Goal: Task Accomplishment & Management: Manage account settings

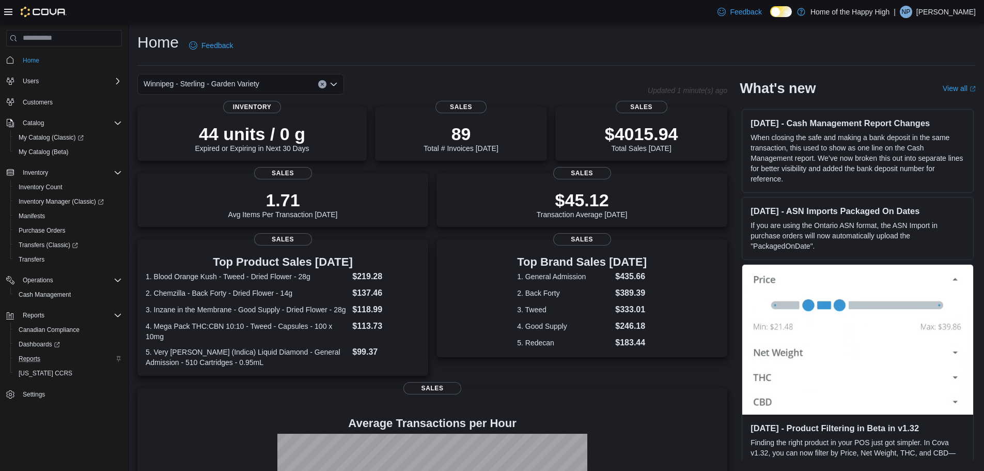
click at [44, 352] on div "Reports" at bounding box center [67, 358] width 107 height 12
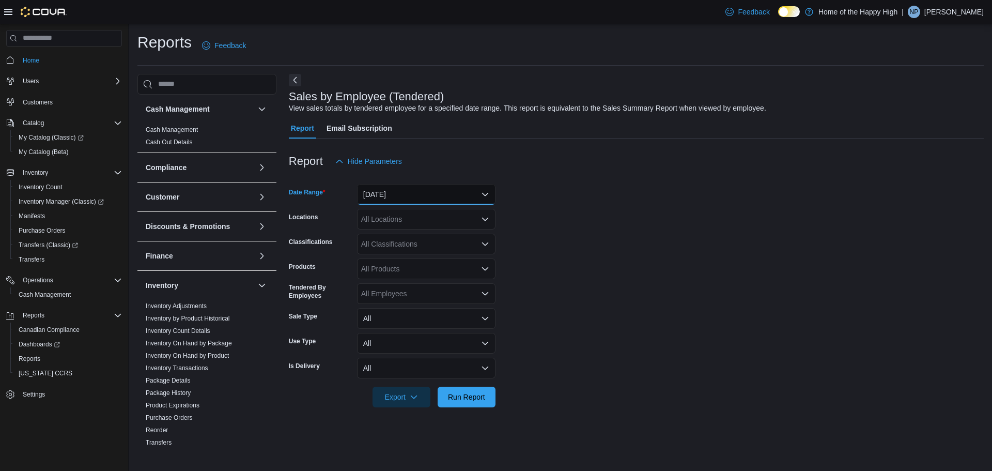
click at [408, 184] on button "[DATE]" at bounding box center [426, 194] width 138 height 21
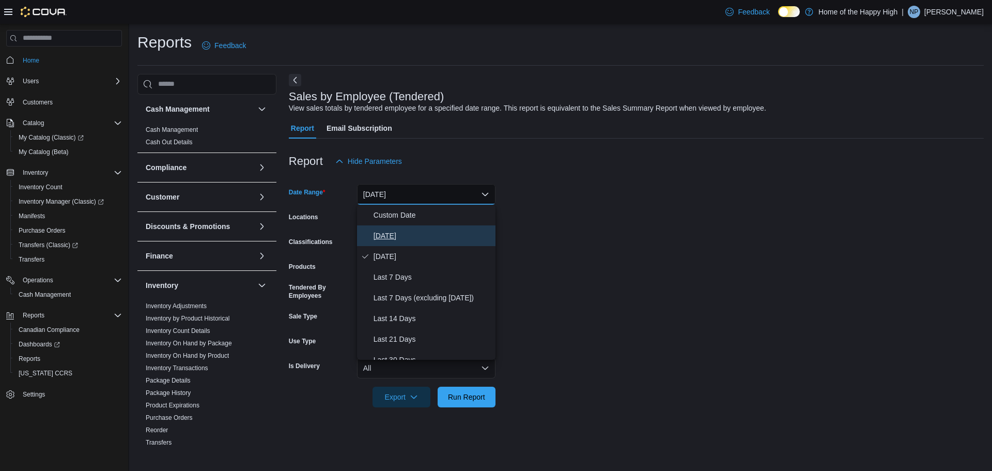
click at [411, 227] on button "[DATE]" at bounding box center [426, 235] width 138 height 21
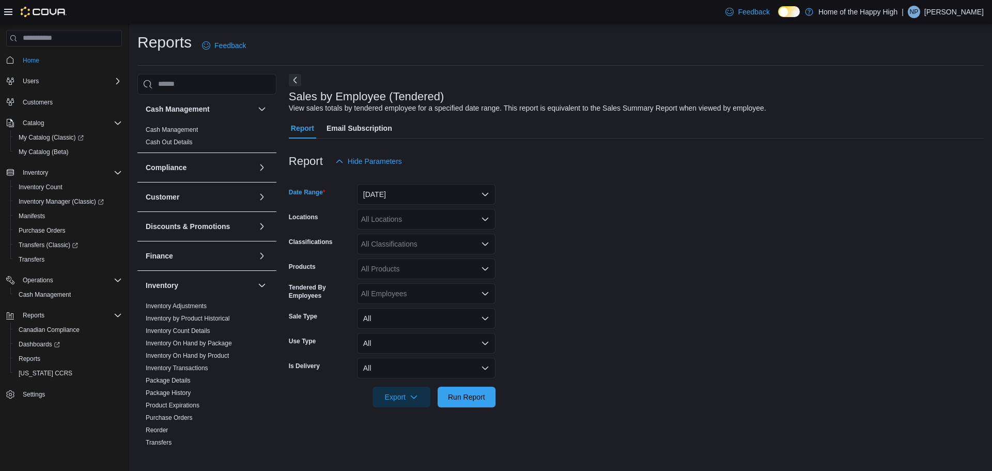
click at [415, 220] on div "All Locations" at bounding box center [426, 219] width 138 height 21
type input "****"
click at [418, 236] on span "Winnipeg - Sterling - Garden Variety" at bounding box center [448, 237] width 116 height 10
click at [458, 402] on span "Run Report" at bounding box center [466, 396] width 45 height 21
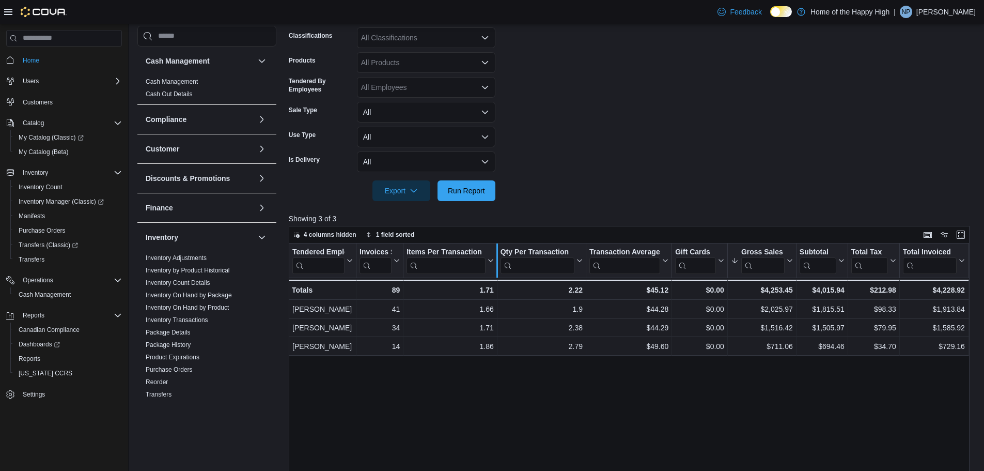
scroll to position [207, 0]
click at [459, 193] on span "Run Report" at bounding box center [466, 189] width 37 height 10
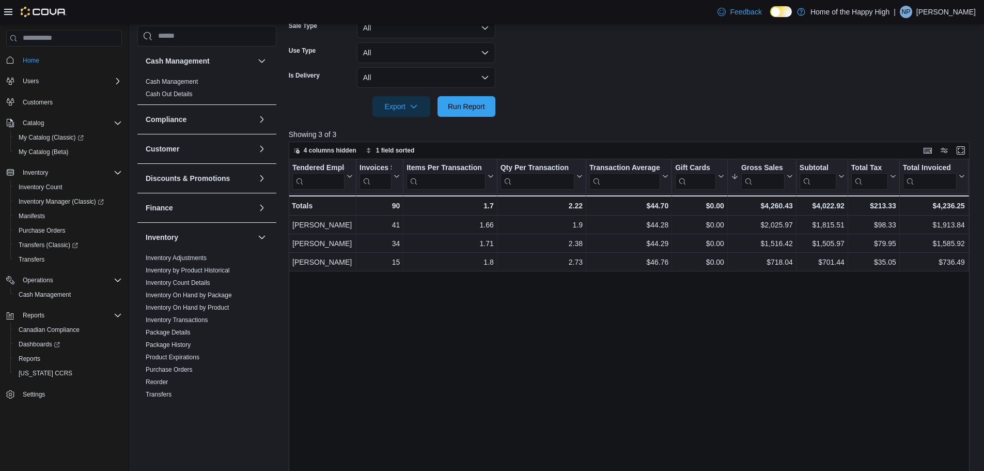
scroll to position [346, 0]
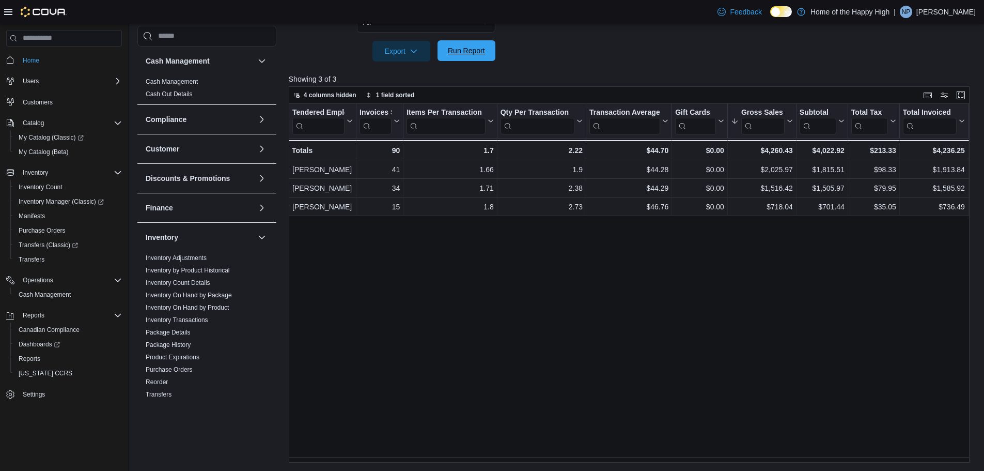
click at [459, 56] on span "Run Report" at bounding box center [466, 50] width 45 height 21
click at [54, 291] on span "Cash Management" at bounding box center [45, 294] width 52 height 8
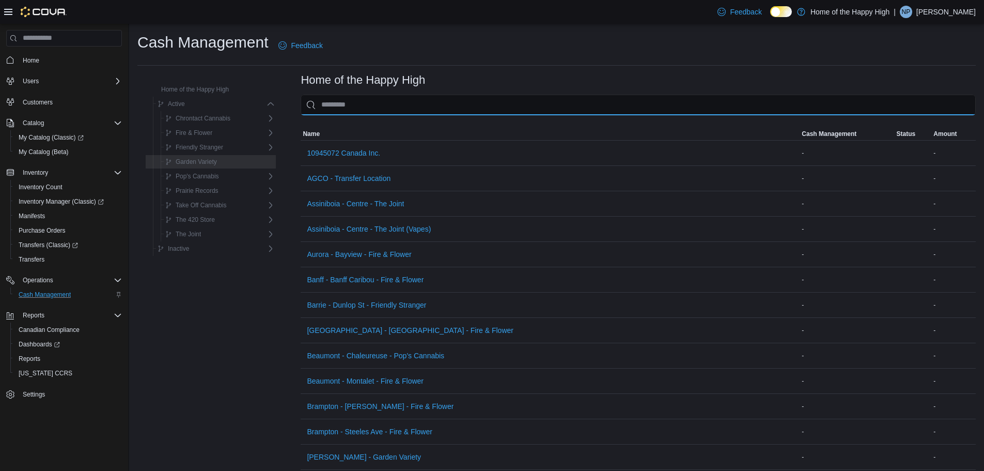
click at [374, 104] on input "This is a search bar. As you type, the results lower in the page will automatic…" at bounding box center [638, 105] width 675 height 21
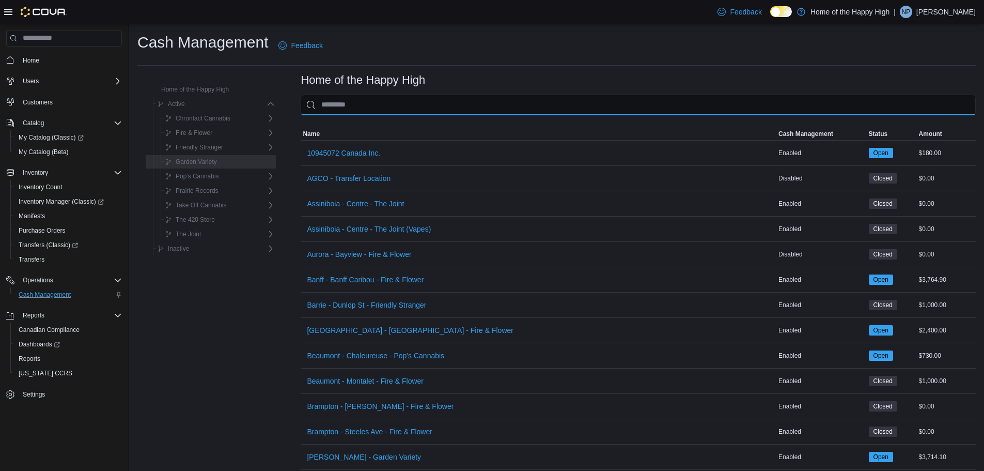
click at [374, 104] on input "This is a search bar. As you type, the results lower in the page will automatic…" at bounding box center [638, 105] width 675 height 21
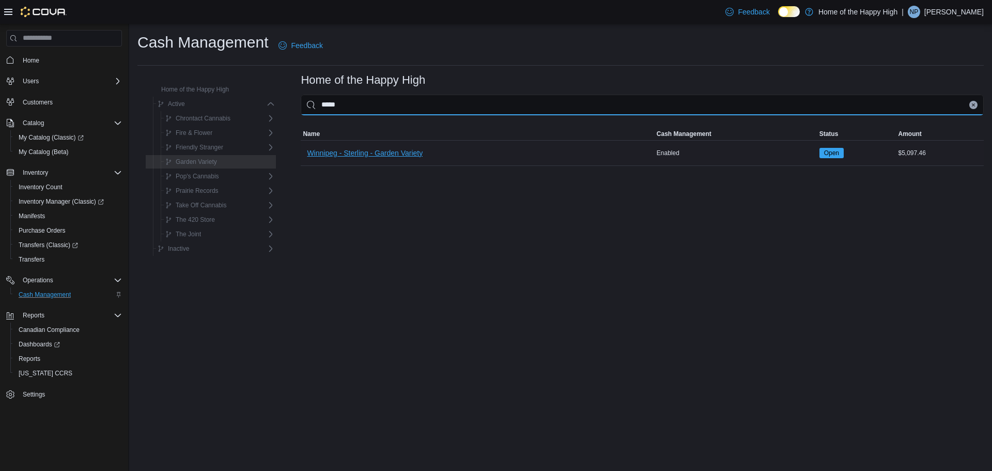
type input "*****"
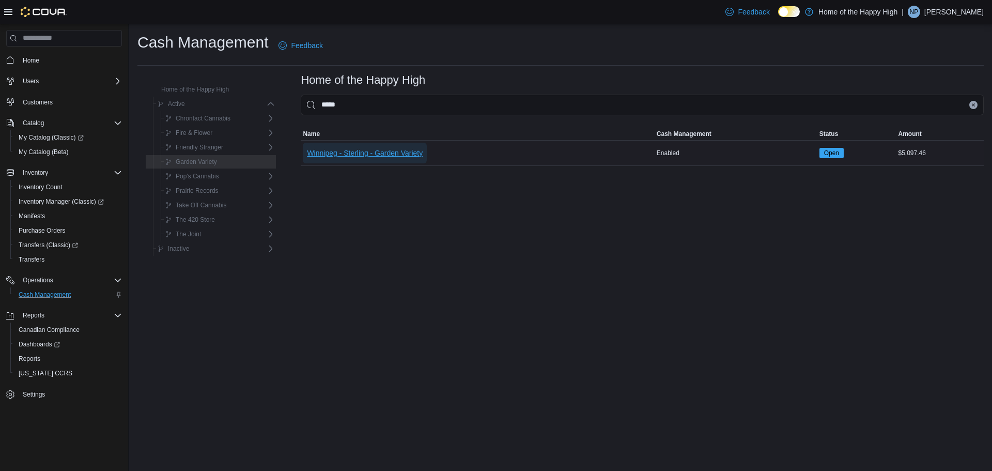
click at [363, 153] on span "Winnipeg - Sterling - Garden Variety" at bounding box center [365, 153] width 116 height 10
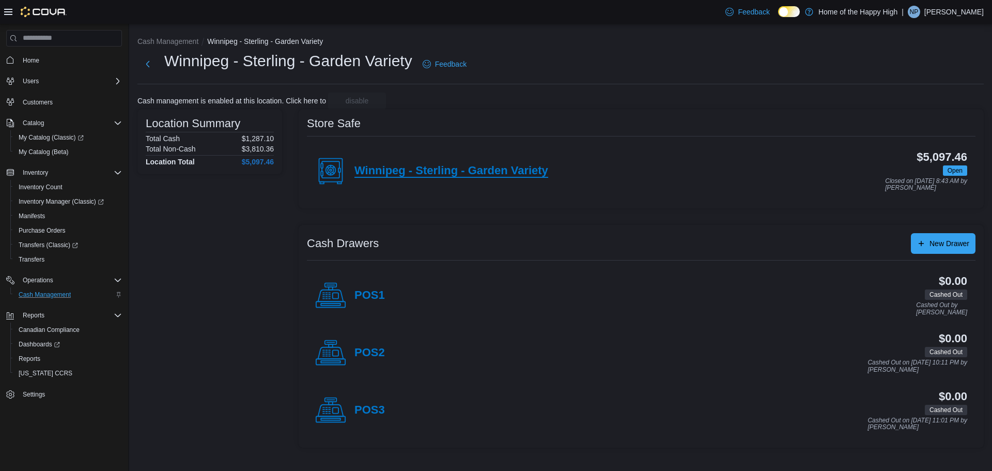
click at [473, 167] on h4 "Winnipeg - Sterling - Garden Variety" at bounding box center [452, 170] width 194 height 13
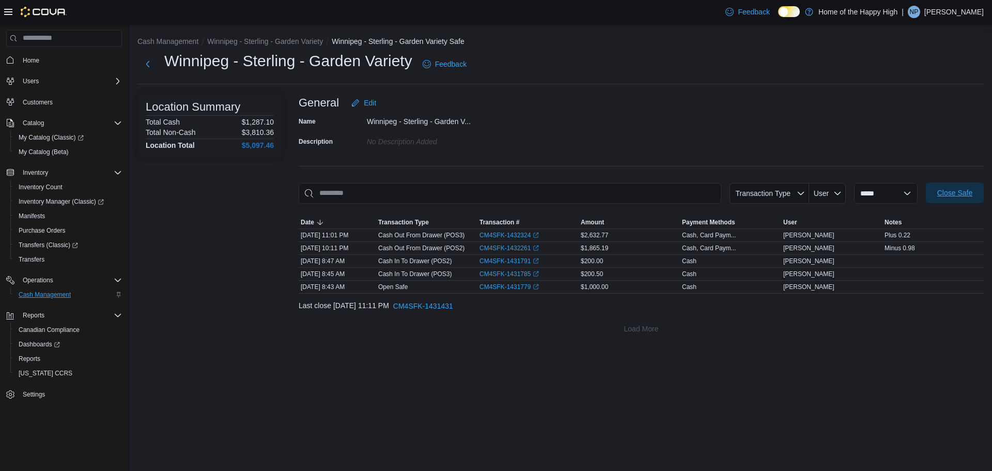
click at [944, 190] on span "Close Safe" at bounding box center [954, 193] width 35 height 10
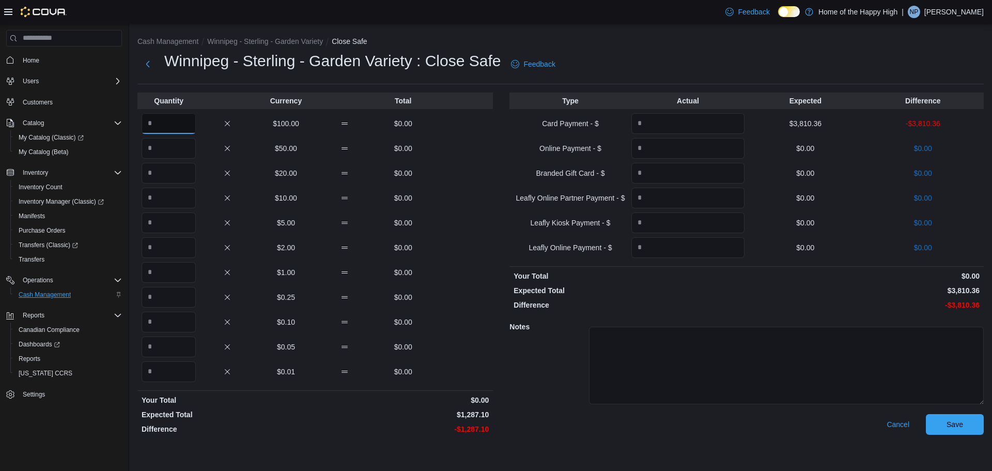
click at [164, 119] on input "Quantity" at bounding box center [169, 123] width 54 height 21
type input "**"
click at [175, 147] on input "Quantity" at bounding box center [169, 148] width 54 height 21
type input "*"
click at [170, 173] on input "Quantity" at bounding box center [169, 173] width 54 height 21
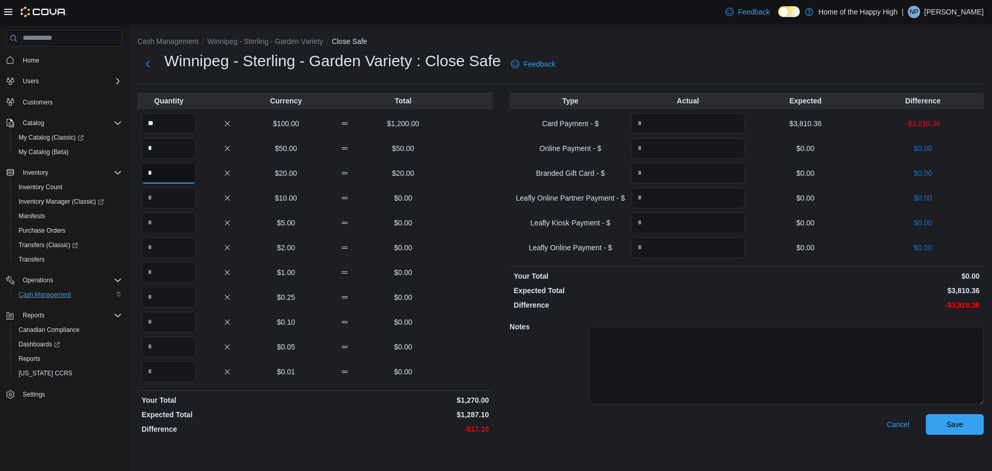
type input "*"
click at [164, 195] on input "Quantity" at bounding box center [169, 198] width 54 height 21
type input "*"
click at [166, 223] on input "Quantity" at bounding box center [169, 222] width 54 height 21
type input "*"
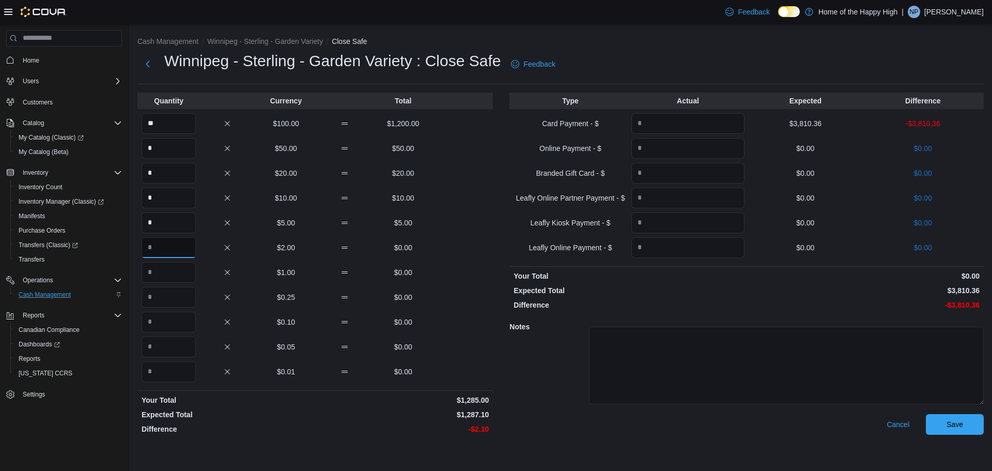
click at [163, 248] on input "Quantity" at bounding box center [169, 247] width 54 height 21
type input "*"
click at [170, 296] on input "Quantity" at bounding box center [169, 297] width 54 height 21
type input "*"
click at [174, 319] on input "Quantity" at bounding box center [169, 322] width 54 height 21
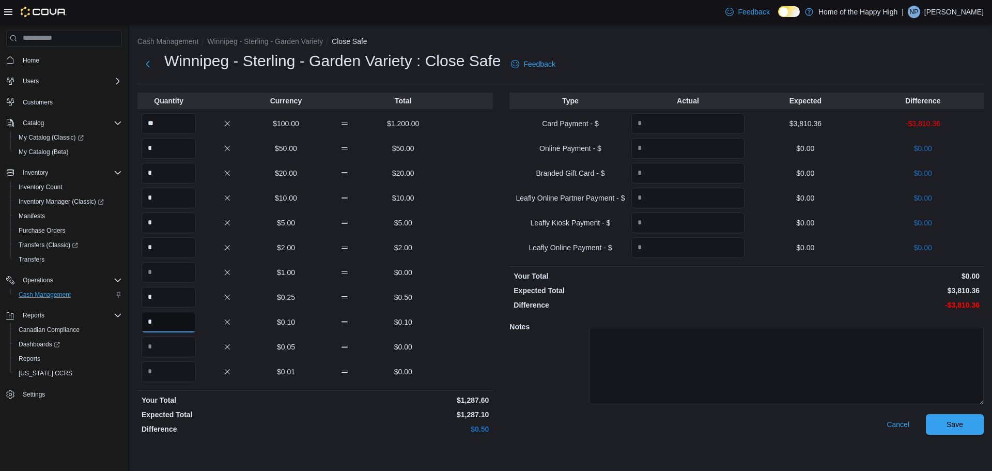
type input "*"
click at [168, 299] on input "*" at bounding box center [169, 297] width 54 height 21
type input "*"
click at [172, 322] on input "*" at bounding box center [169, 322] width 54 height 21
type input "*"
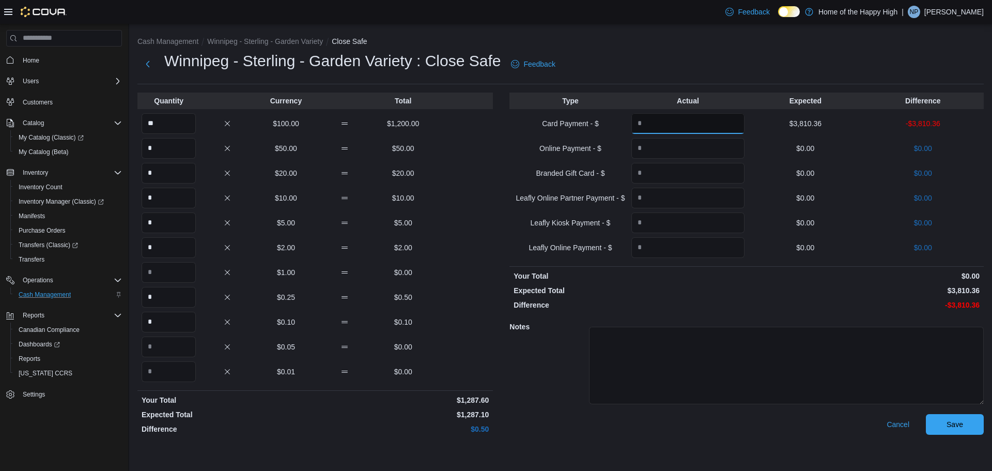
click at [675, 124] on input "Quantity" at bounding box center [687, 123] width 113 height 21
type input "*******"
click at [965, 430] on span "Save" at bounding box center [954, 423] width 45 height 21
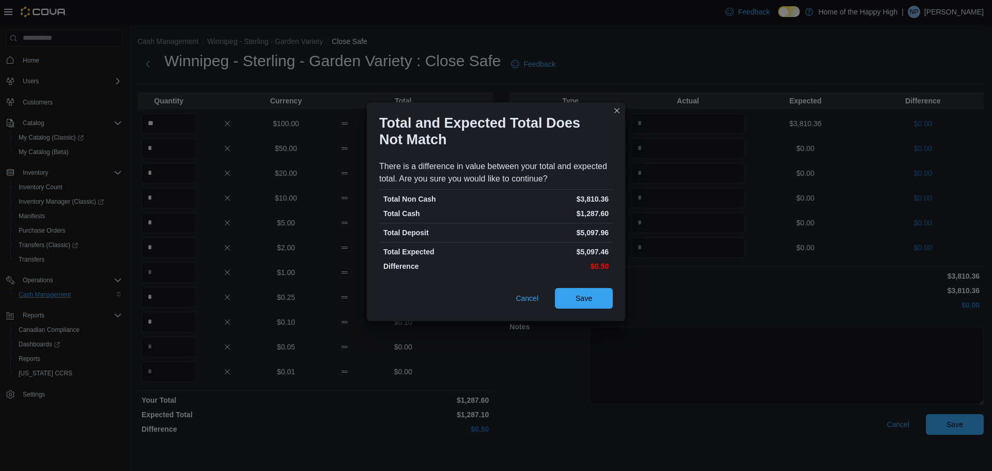
click at [686, 300] on div "Total and Expected Total Does Not Match There is a difference in value between …" at bounding box center [496, 235] width 992 height 471
click at [522, 296] on span "Cancel" at bounding box center [527, 298] width 23 height 10
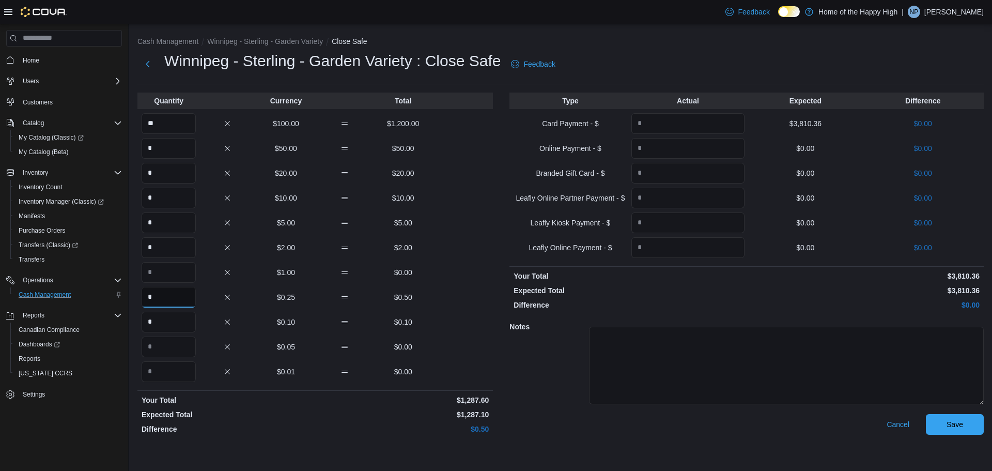
drag, startPoint x: 167, startPoint y: 298, endPoint x: 135, endPoint y: 297, distance: 32.6
click at [135, 297] on div "Cash Management [GEOGRAPHIC_DATA] - Sterling - Garden Variety Close Safe [GEOGR…" at bounding box center [560, 235] width 863 height 423
type input "*"
click at [176, 277] on input "Quantity" at bounding box center [169, 272] width 54 height 21
type input "*"
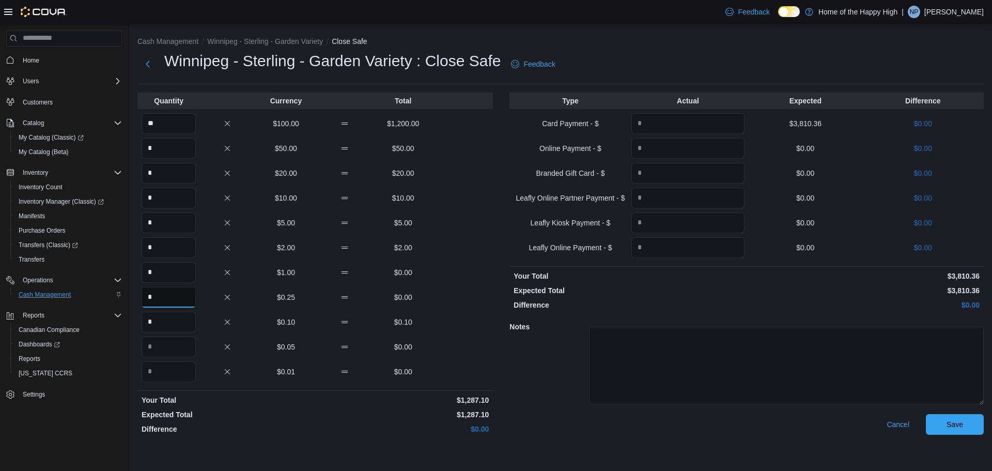
click at [161, 298] on input "*" at bounding box center [169, 297] width 54 height 21
type input "*"
click at [957, 424] on span "Save" at bounding box center [955, 424] width 17 height 10
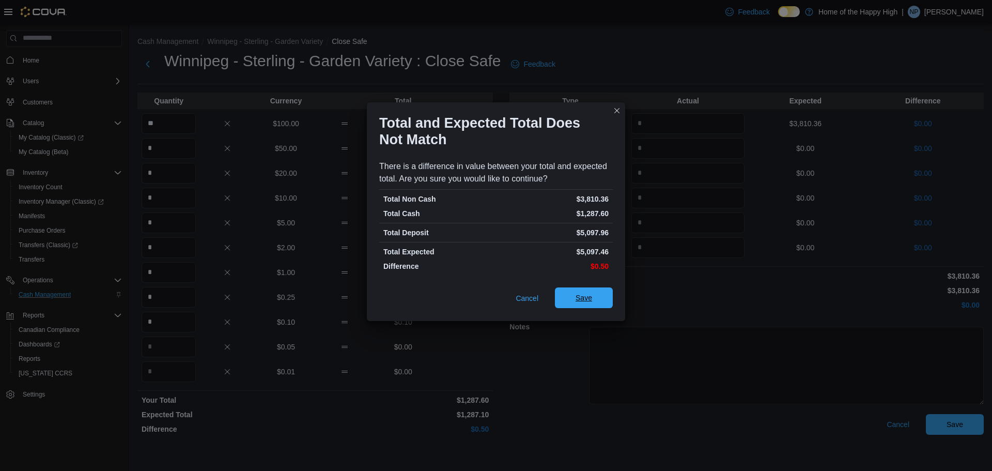
click at [592, 299] on span "Save" at bounding box center [583, 297] width 45 height 21
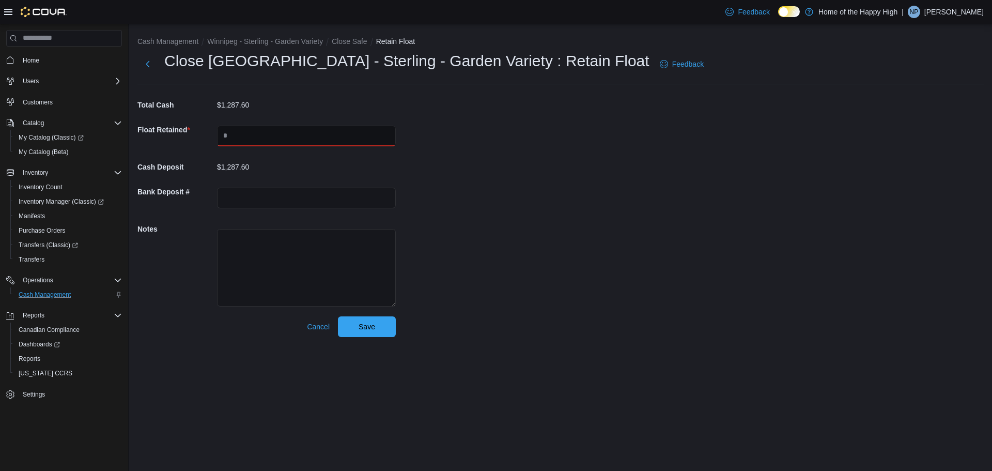
click at [256, 136] on input "text" at bounding box center [306, 136] width 179 height 21
type input "****"
click at [373, 329] on span "Save" at bounding box center [367, 326] width 17 height 10
